Goal: Transaction & Acquisition: Purchase product/service

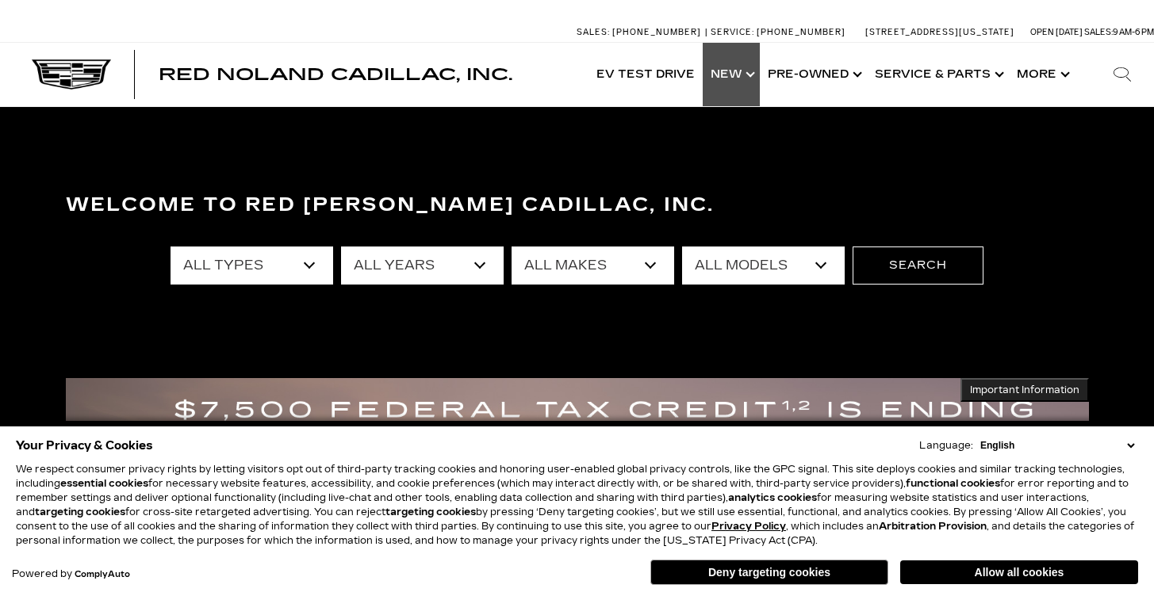
click at [746, 72] on link "Show New" at bounding box center [731, 74] width 57 height 63
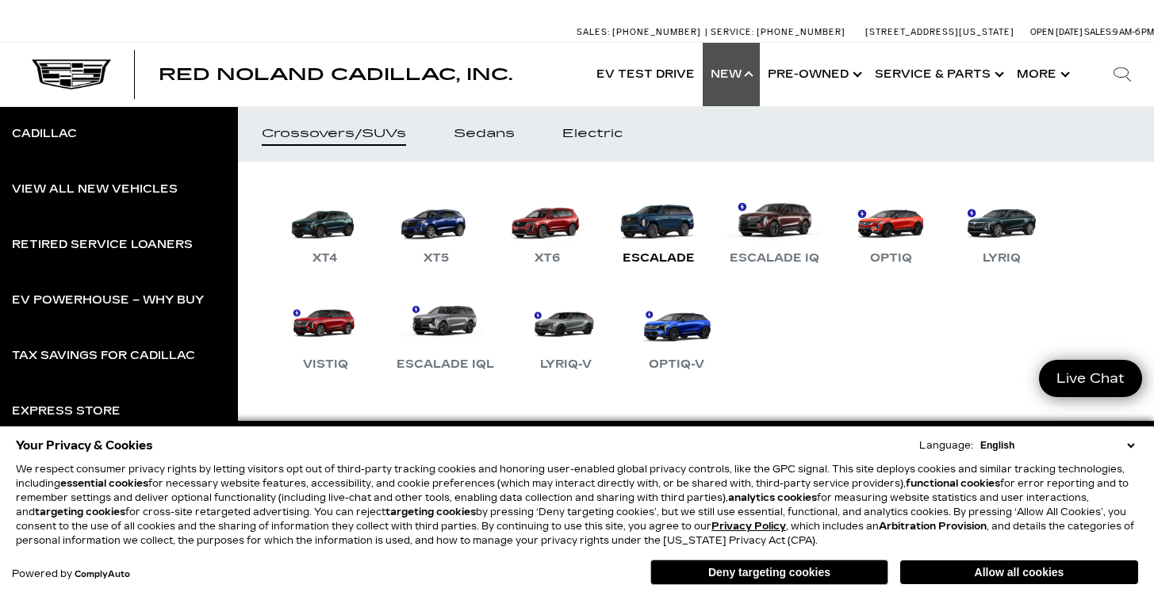
click at [633, 217] on link "Escalade" at bounding box center [658, 227] width 95 height 82
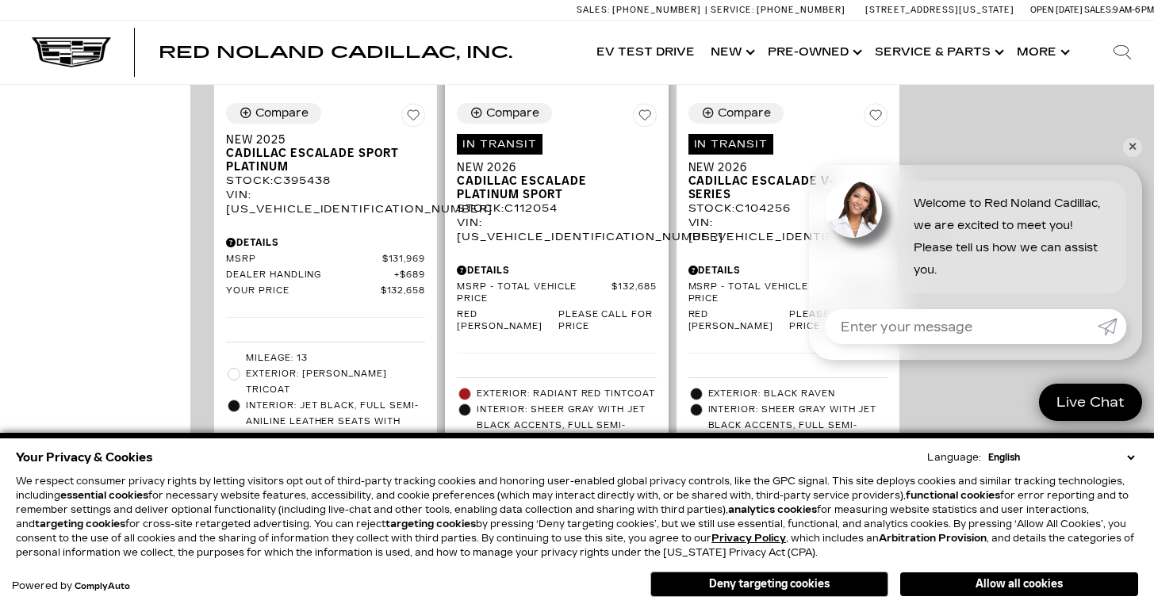
scroll to position [1131, 0]
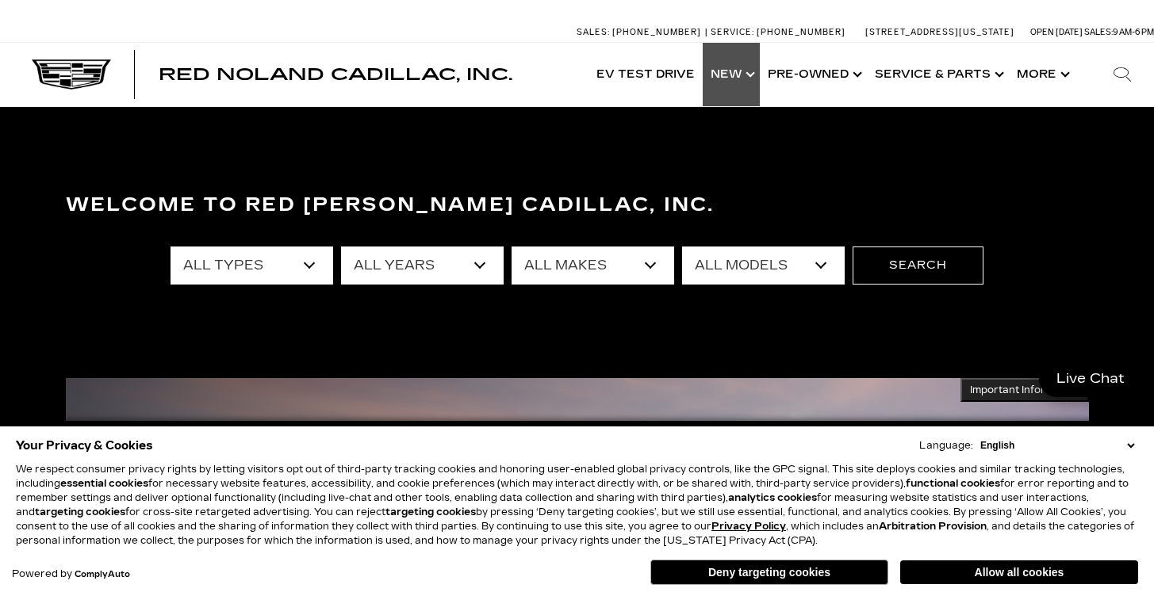
click at [739, 85] on link "Show New" at bounding box center [731, 74] width 57 height 63
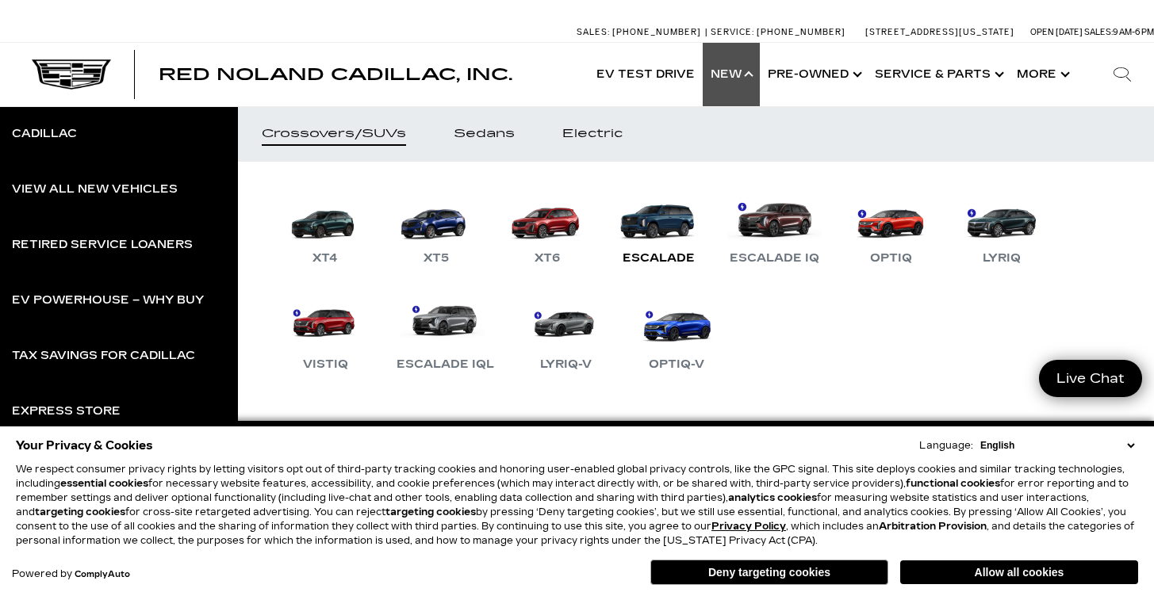
click at [646, 227] on link "Escalade" at bounding box center [658, 227] width 95 height 82
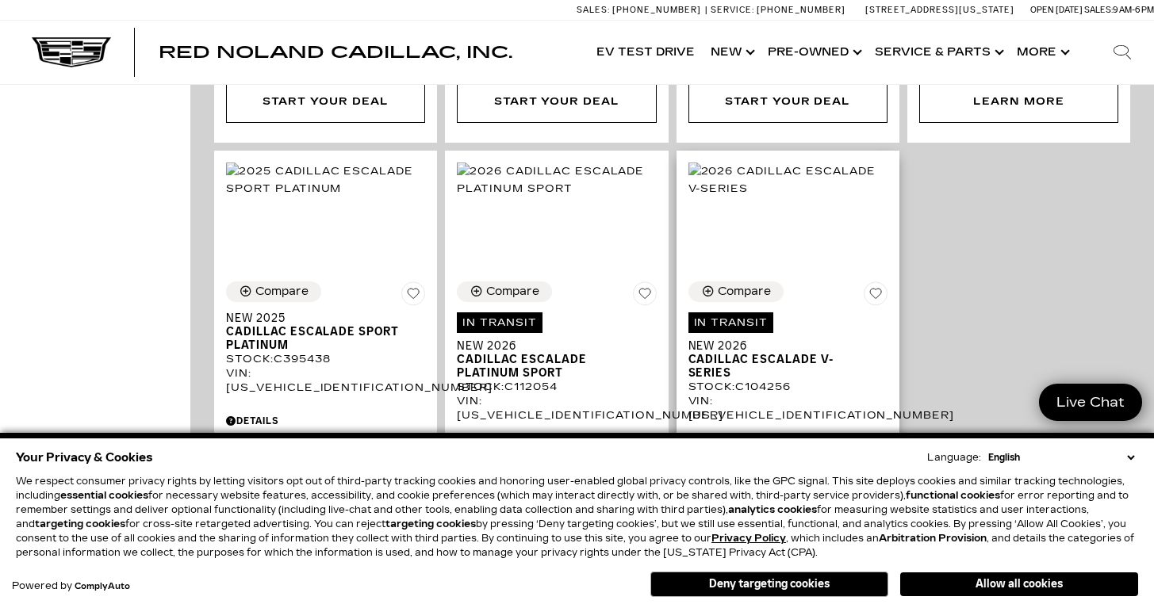
scroll to position [1001, 0]
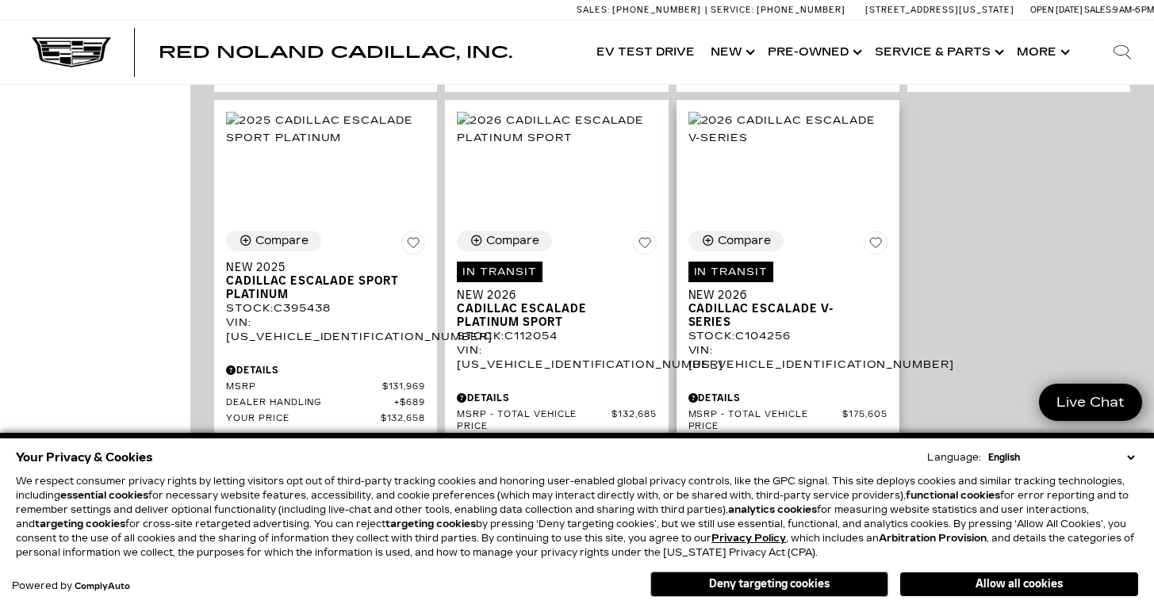
click at [754, 329] on div "Stock : C104256" at bounding box center [787, 336] width 199 height 14
click at [757, 219] on div "Compare Save This Vehicle - In Transit Estimated delivery date: 10/18/25 New 20…" at bounding box center [788, 437] width 223 height 436
click at [765, 147] on img at bounding box center [787, 129] width 199 height 35
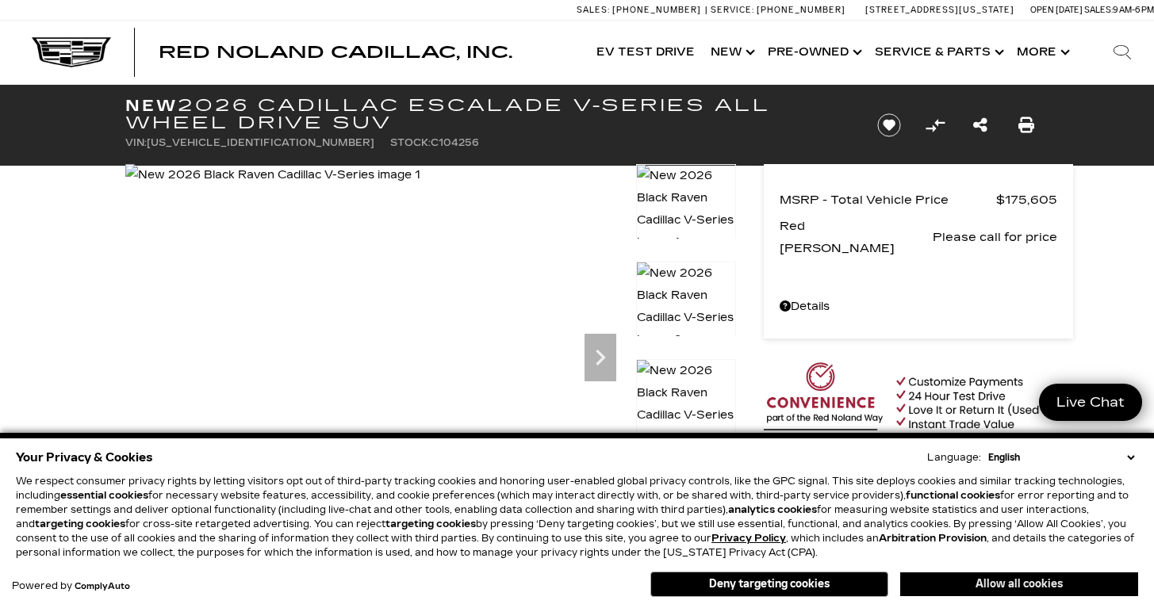
click at [996, 588] on button "Allow all cookies" at bounding box center [1019, 585] width 238 height 24
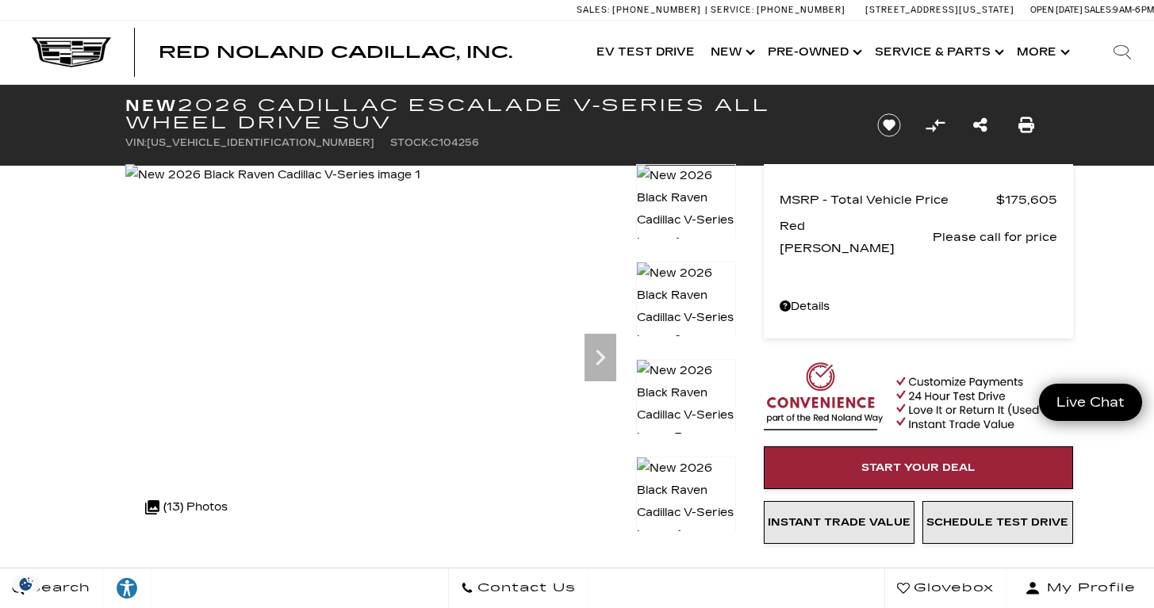
click at [693, 489] on img at bounding box center [686, 502] width 100 height 90
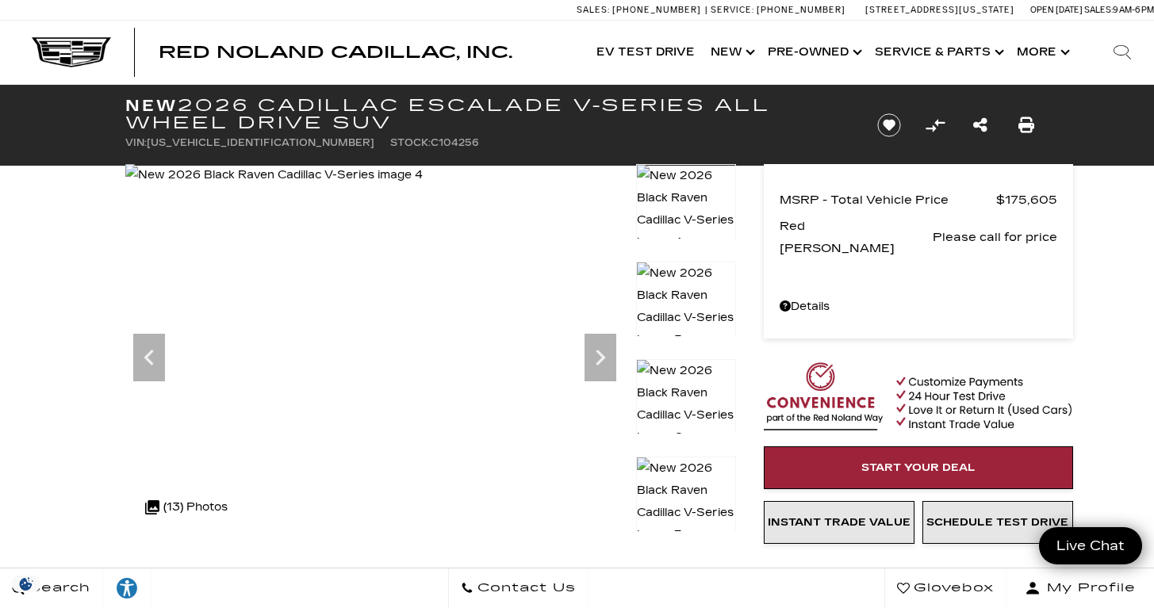
click at [694, 489] on img at bounding box center [686, 502] width 100 height 90
click at [694, 489] on img at bounding box center [686, 501] width 100 height 90
click at [692, 292] on img at bounding box center [686, 306] width 100 height 90
